Goal: Task Accomplishment & Management: Complete application form

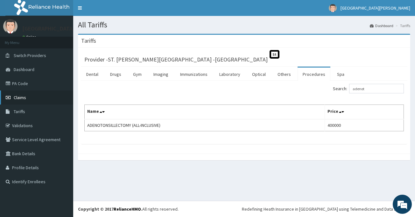
click at [14, 99] on span "Claims" at bounding box center [20, 97] width 12 height 6
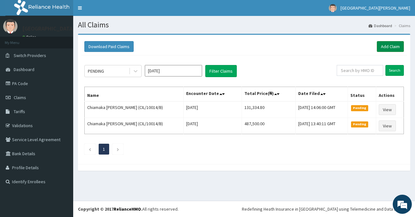
click at [382, 50] on link "Add Claim" at bounding box center [390, 46] width 27 height 11
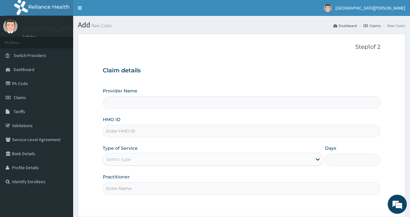
type input "ST. Catherine's Specialist Hospital -Rivers"
click at [129, 128] on input "HMO ID" at bounding box center [242, 131] width 278 height 12
paste input "EDE/10056/C"
type input "EDE/10056/C"
click at [149, 159] on div "Select type" at bounding box center [207, 159] width 209 height 10
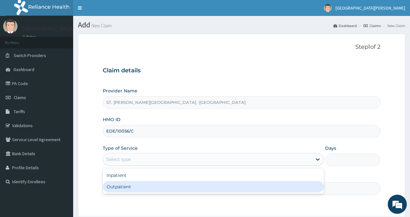
click at [152, 187] on div "Outpatient" at bounding box center [213, 186] width 221 height 11
type input "1"
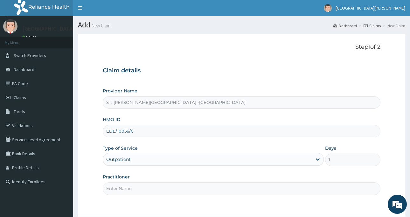
click at [136, 191] on input "Practitioner" at bounding box center [242, 188] width 278 height 12
type input "CHUKWU"
click at [126, 192] on input "CHUKWU" at bounding box center [242, 188] width 278 height 12
drag, startPoint x: 133, startPoint y: 190, endPoint x: 107, endPoint y: 193, distance: 25.6
click at [107, 193] on input "CHUKWU" at bounding box center [242, 188] width 278 height 12
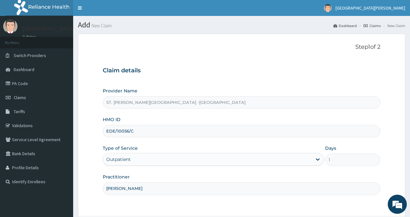
click at [107, 193] on input "CHUKWU" at bounding box center [242, 188] width 278 height 12
drag, startPoint x: 132, startPoint y: 187, endPoint x: 87, endPoint y: 190, distance: 44.9
click at [87, 190] on form "Step 1 of 2 Claim details Provider Name ST. Catherine's Specialist Hospital -Ri…" at bounding box center [241, 143] width 327 height 218
click at [114, 190] on input "Practitioner" at bounding box center [242, 188] width 278 height 12
type input "ONYESOH"
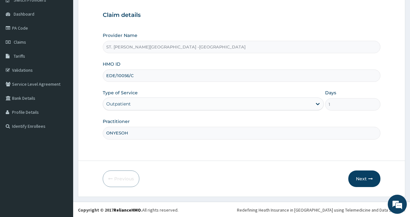
scroll to position [56, 0]
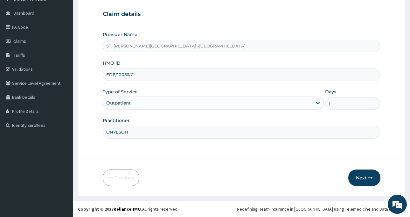
click at [363, 180] on button "Next" at bounding box center [364, 177] width 32 height 17
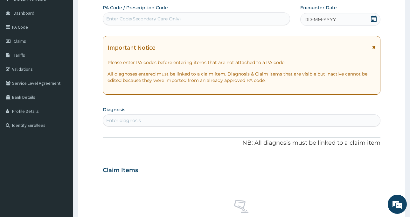
click at [209, 19] on div "Enter Code(Secondary Care Only)" at bounding box center [196, 19] width 187 height 10
paste input "PA/2C902D"
type input "PA/2C902D"
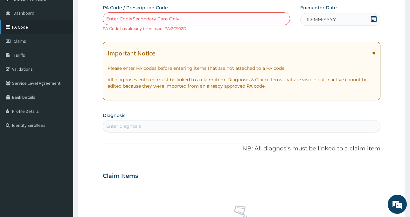
click at [18, 27] on link "PA Code" at bounding box center [36, 27] width 73 height 14
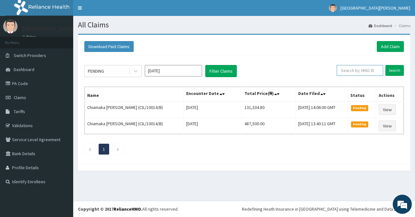
click at [350, 73] on input "text" at bounding box center [359, 70] width 46 height 11
paste input "EDE/10056/C"
type input "EDE/10056/C"
click at [397, 68] on input "Search" at bounding box center [394, 70] width 18 height 11
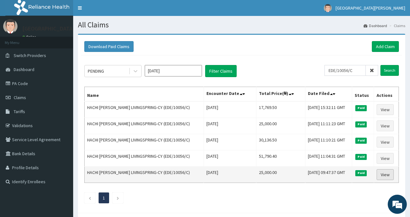
click at [389, 176] on link "View" at bounding box center [385, 174] width 17 height 11
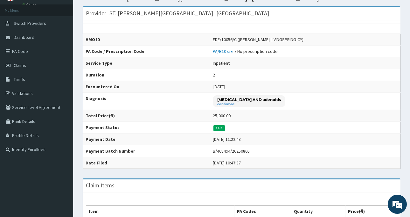
scroll to position [32, 0]
click at [13, 66] on link "Claims" at bounding box center [36, 66] width 73 height 14
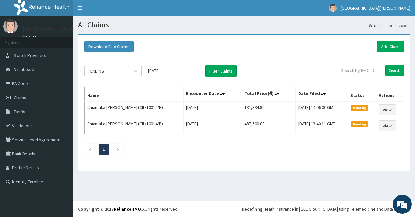
click at [356, 71] on input "text" at bounding box center [359, 70] width 46 height 11
paste input "EDE/10056/C"
type input "EDE/10056/C"
click at [403, 70] on input "Search" at bounding box center [394, 70] width 18 height 11
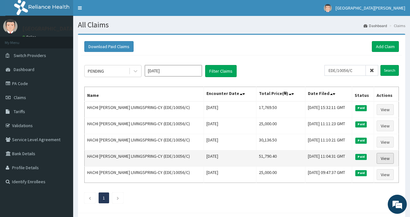
click at [383, 156] on link "View" at bounding box center [385, 158] width 17 height 11
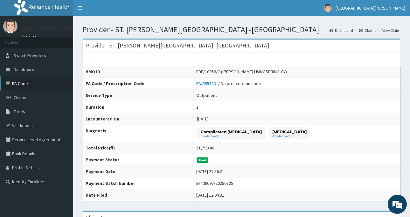
click at [18, 83] on link "PA Code" at bounding box center [36, 83] width 73 height 14
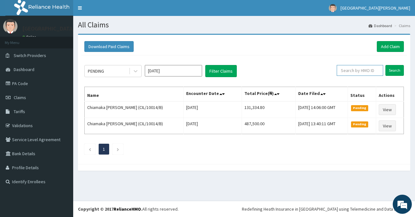
click at [354, 72] on input "text" at bounding box center [359, 70] width 46 height 11
paste input "EDE/10056/C"
type input "EDE/10056/C"
click at [396, 71] on input "Search" at bounding box center [394, 70] width 18 height 11
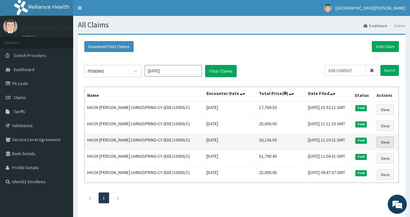
click at [383, 140] on link "View" at bounding box center [385, 141] width 17 height 11
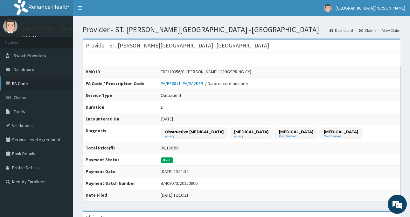
click at [15, 82] on link "PA Code" at bounding box center [36, 83] width 73 height 14
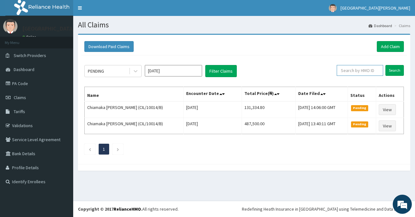
click at [353, 73] on input "text" at bounding box center [359, 70] width 46 height 11
paste input "EDE/10056/C"
type input "EDE/10056/C"
click at [396, 68] on input "Search" at bounding box center [394, 70] width 18 height 11
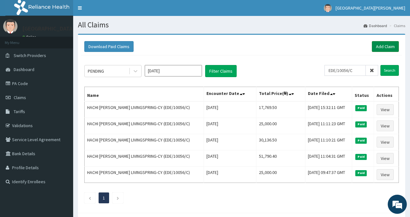
click at [391, 44] on link "Add Claim" at bounding box center [385, 46] width 27 height 11
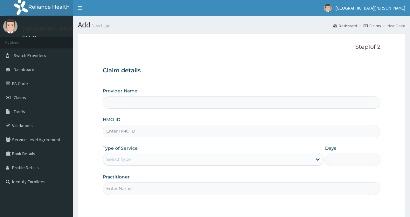
type input "ST. [PERSON_NAME][GEOGRAPHIC_DATA] -[GEOGRAPHIC_DATA]"
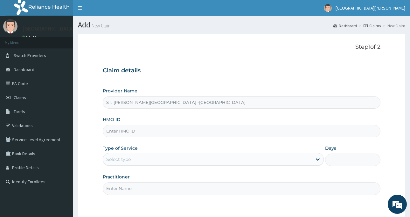
click at [128, 129] on input "HMO ID" at bounding box center [242, 131] width 278 height 12
paste input "EDE/10056/C"
type input "EDE/10056/C"
click at [130, 150] on label "Type of Service" at bounding box center [120, 148] width 35 height 6
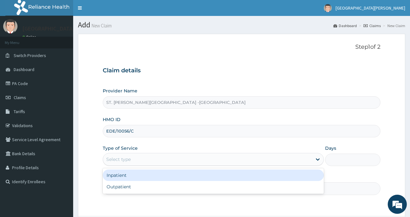
click at [130, 156] on div "Select type" at bounding box center [207, 159] width 209 height 10
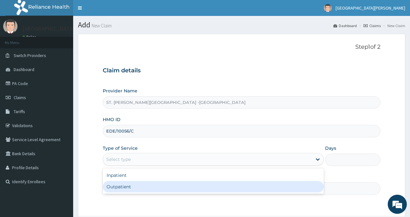
click at [134, 184] on div "Outpatient" at bounding box center [213, 186] width 221 height 11
type input "1"
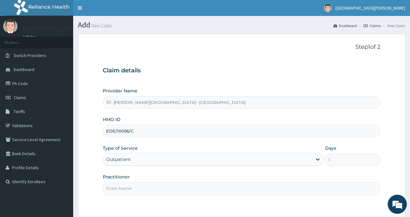
click at [133, 187] on input "Practitioner" at bounding box center [242, 188] width 278 height 12
type input "ONYESOH"
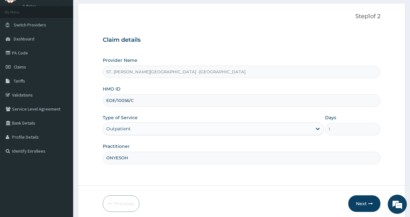
scroll to position [56, 0]
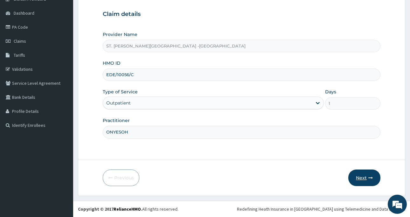
click at [358, 175] on button "Next" at bounding box center [364, 177] width 32 height 17
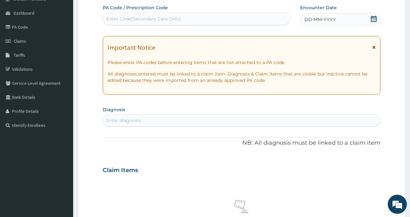
click at [185, 20] on div "Enter Code(Secondary Care Only)" at bounding box center [196, 19] width 187 height 10
paste input "PA/2C902D"
type input "PA/2C902D"
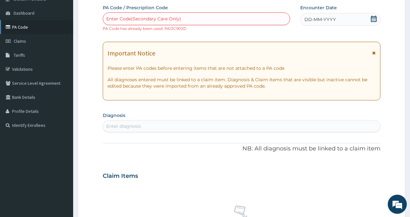
click at [19, 30] on link "PA Code" at bounding box center [36, 27] width 73 height 14
